Goal: Transaction & Acquisition: Book appointment/travel/reservation

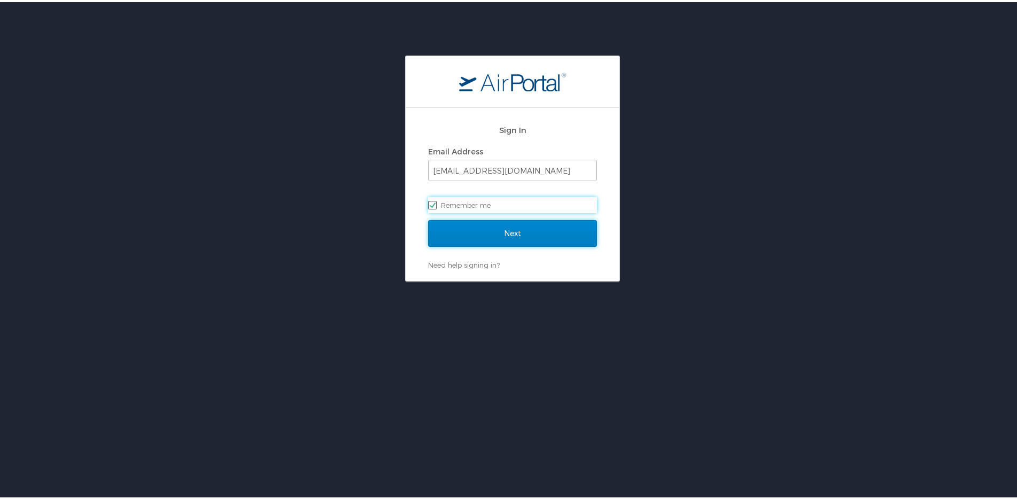
click at [489, 226] on input "Next" at bounding box center [512, 231] width 169 height 27
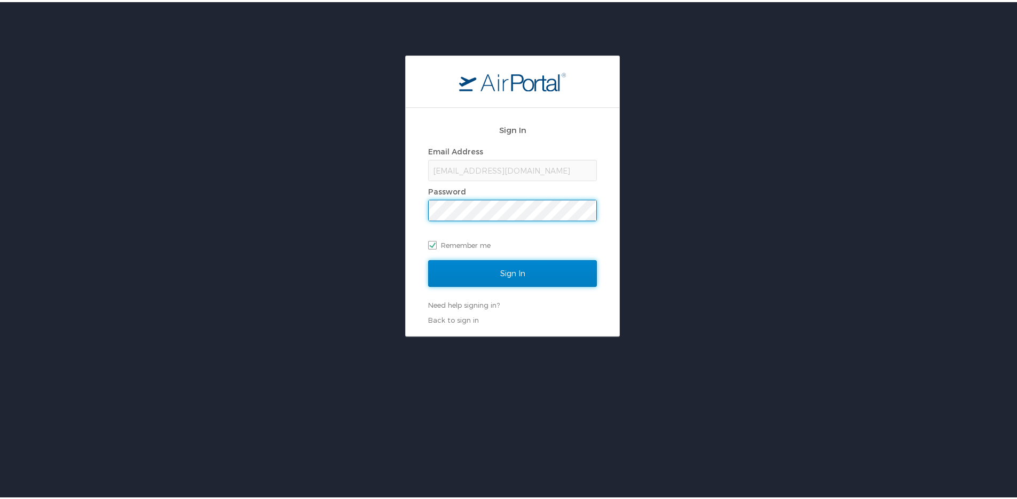
click at [479, 281] on input "Sign In" at bounding box center [512, 271] width 169 height 27
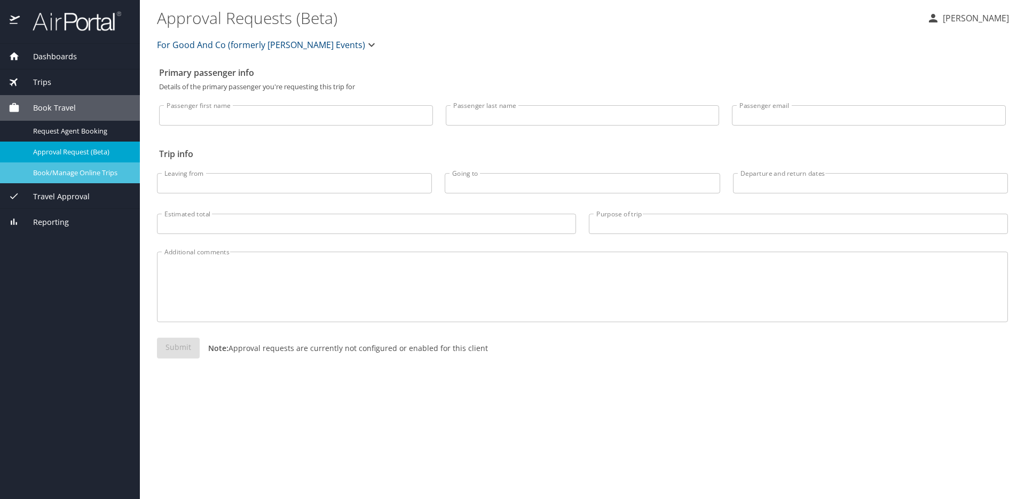
click at [80, 174] on span "Book/Manage Online Trips" at bounding box center [80, 173] width 94 height 10
click at [46, 172] on span "Book/Manage Online Trips" at bounding box center [80, 173] width 94 height 10
